Goal: Transaction & Acquisition: Purchase product/service

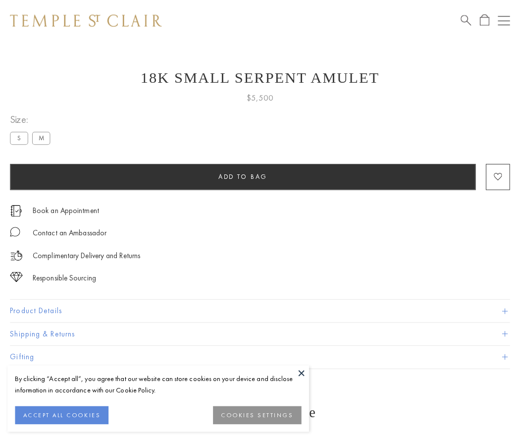
scroll to position [11, 0]
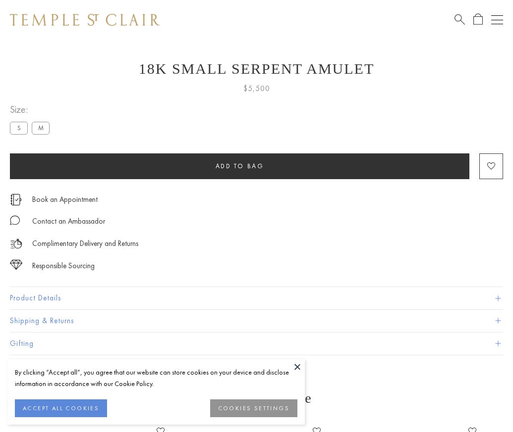
click at [239, 166] on span "Add to bag" at bounding box center [239, 166] width 49 height 8
